Goal: Find specific page/section: Find specific page/section

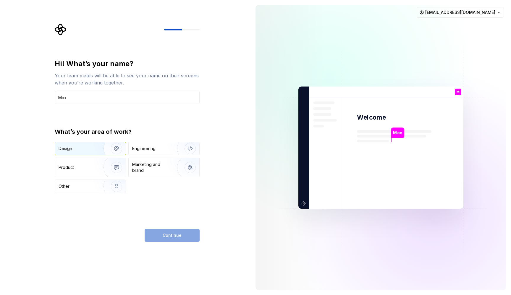
type input "Max"
click at [88, 147] on div "Design" at bounding box center [76, 149] width 37 height 6
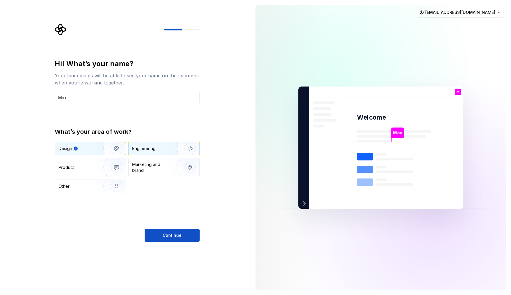
click at [144, 151] on div "Engineering" at bounding box center [143, 149] width 23 height 6
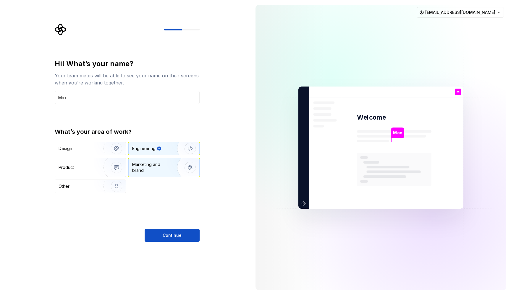
click at [145, 164] on div "Marketing and brand" at bounding box center [152, 168] width 40 height 12
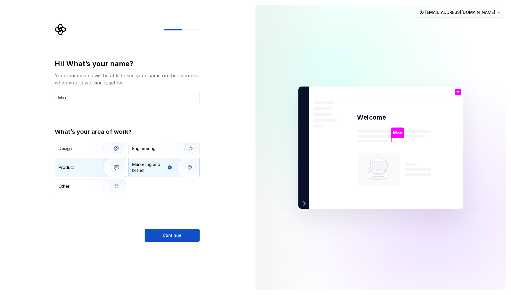
click at [89, 163] on div "Product" at bounding box center [90, 167] width 71 height 19
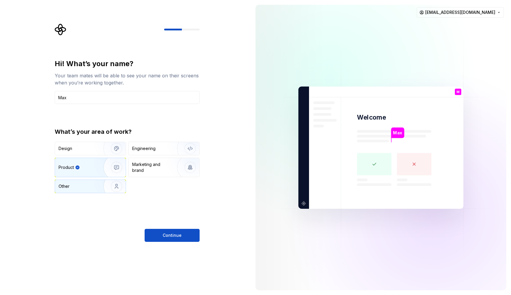
click at [99, 188] on img "button" at bounding box center [113, 187] width 38 height 40
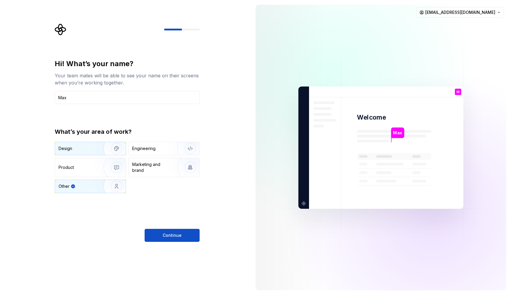
click at [96, 143] on img "button" at bounding box center [113, 149] width 38 height 40
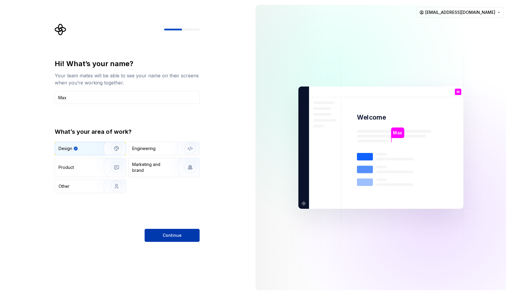
click at [165, 232] on button "Continue" at bounding box center [171, 235] width 55 height 13
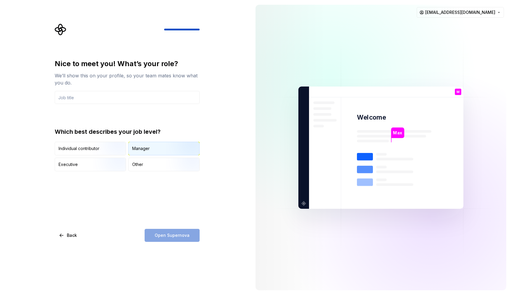
click at [140, 151] on div "Manager" at bounding box center [140, 149] width 17 height 6
click at [106, 149] on img "button" at bounding box center [111, 156] width 38 height 40
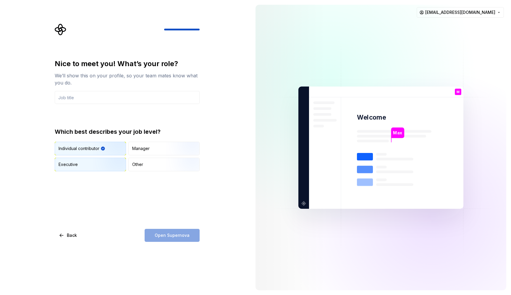
click at [113, 166] on img "button" at bounding box center [111, 172] width 38 height 40
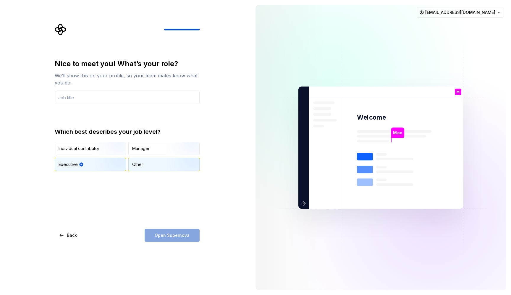
click at [149, 168] on div "Other" at bounding box center [164, 164] width 71 height 13
click at [92, 150] on div "Individual contributor" at bounding box center [78, 149] width 41 height 6
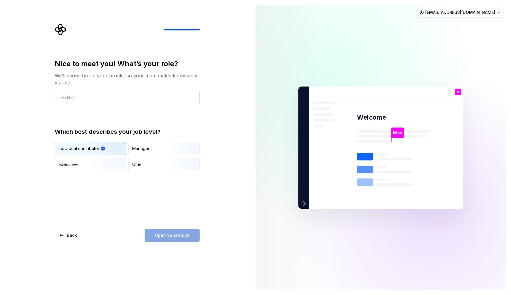
click at [92, 100] on input "text" at bounding box center [127, 97] width 145 height 13
type input "S"
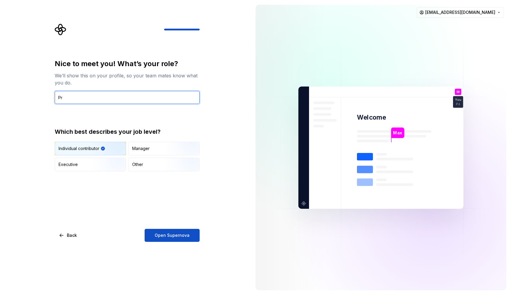
type input "P"
drag, startPoint x: 77, startPoint y: 97, endPoint x: 43, endPoint y: 97, distance: 34.3
click at [43, 97] on div "Nice to meet you! What’s your role? We’ll show this on your profile, so your te…" at bounding box center [125, 147] width 251 height 295
type input "UI Designer"
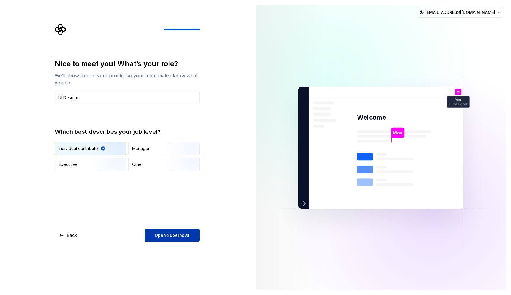
click at [166, 237] on span "Open Supernova" at bounding box center [172, 236] width 35 height 6
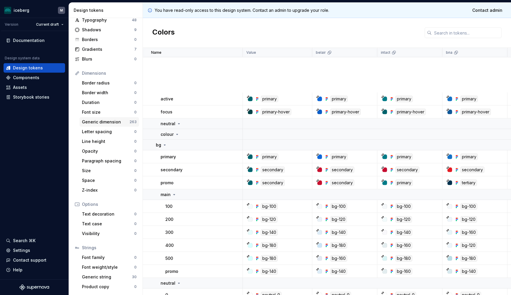
scroll to position [606, 0]
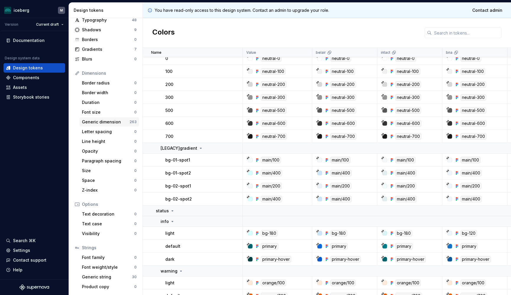
click at [114, 120] on div "Generic dimension" at bounding box center [106, 122] width 48 height 6
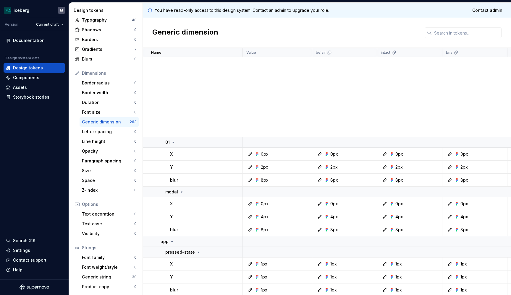
scroll to position [1936, 0]
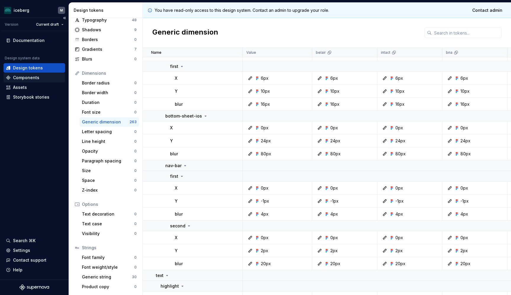
click at [29, 78] on div "Components" at bounding box center [26, 78] width 26 height 6
